Goal: Task Accomplishment & Management: Use online tool/utility

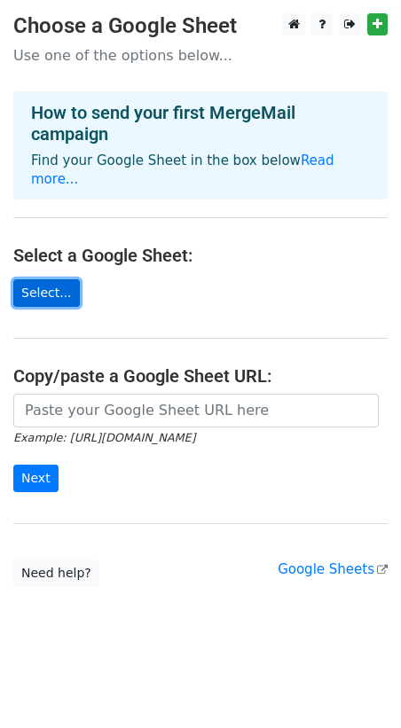
click at [43, 279] on link "Select..." at bounding box center [46, 293] width 67 height 28
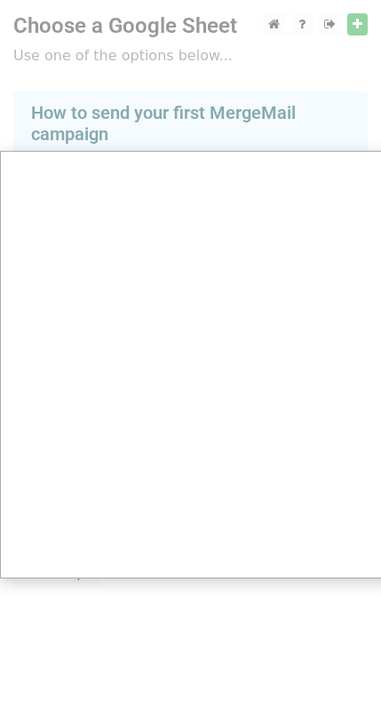
click at [267, 105] on div at bounding box center [200, 364] width 401 height 728
click at [177, 110] on div at bounding box center [200, 364] width 401 height 728
click at [163, 622] on div at bounding box center [200, 364] width 401 height 728
click at [114, 120] on div at bounding box center [200, 364] width 401 height 728
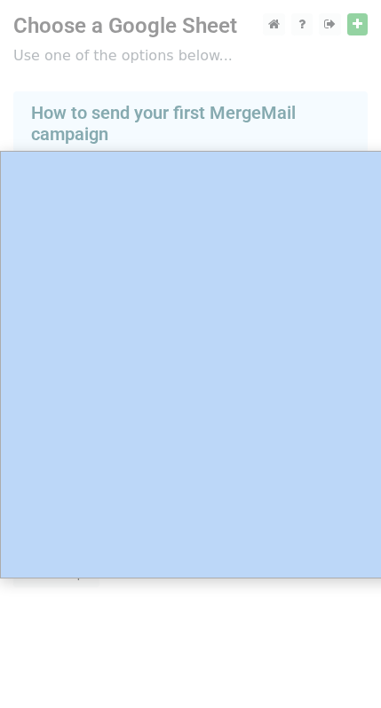
drag, startPoint x: 114, startPoint y: 118, endPoint x: 144, endPoint y: 162, distance: 53.2
click at [114, 119] on div at bounding box center [200, 364] width 401 height 728
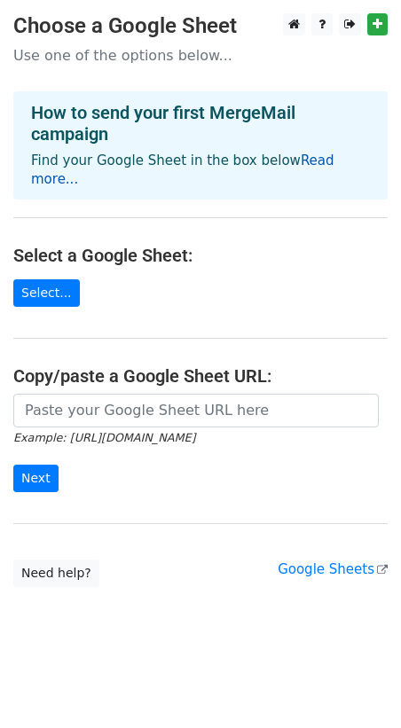
click at [297, 154] on link "Read more..." at bounding box center [182, 170] width 303 height 35
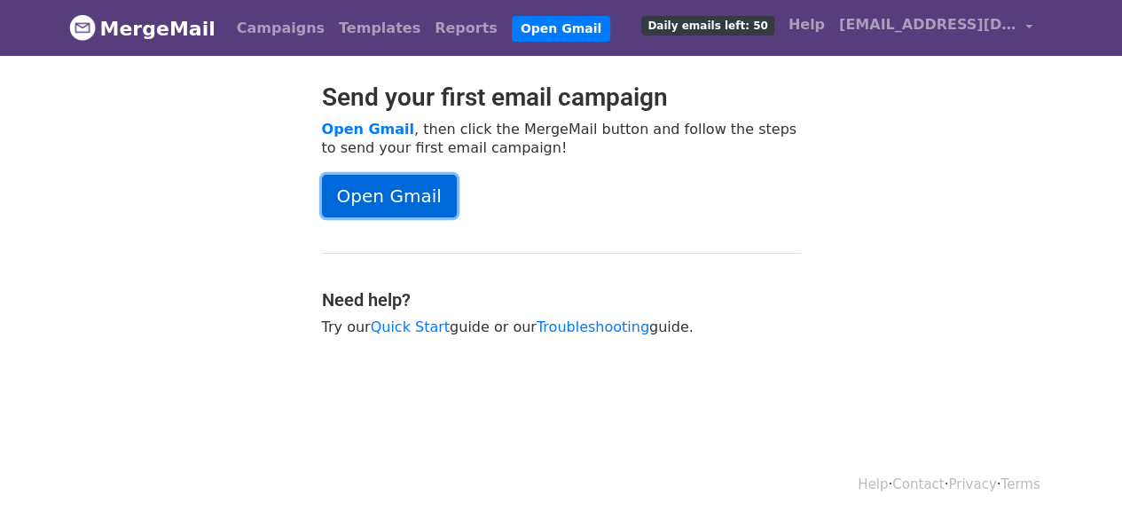
click at [350, 182] on link "Open Gmail" at bounding box center [389, 196] width 135 height 43
